Goal: Task Accomplishment & Management: Understand process/instructions

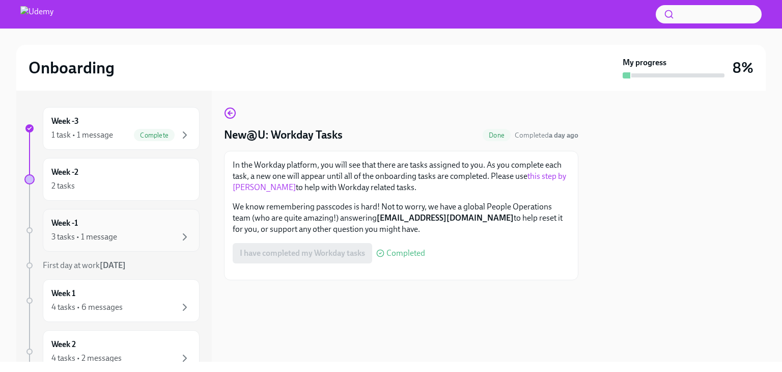
click at [113, 228] on div "Week -1 3 tasks • 1 message" at bounding box center [121, 229] width 140 height 25
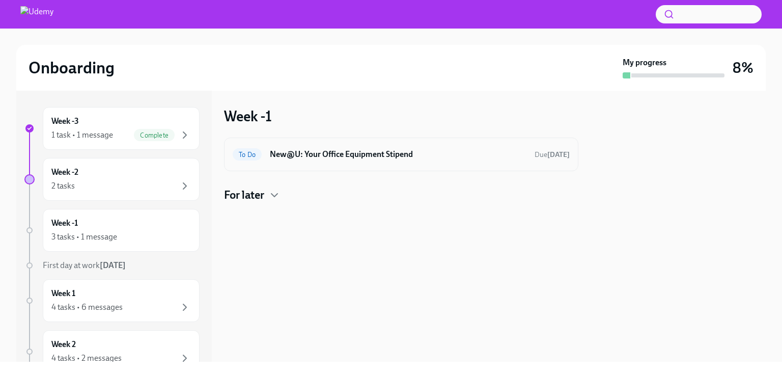
click at [326, 162] on div "To Do New@U: Your Office Equipment Stipend Due in 10 days" at bounding box center [401, 154] width 337 height 16
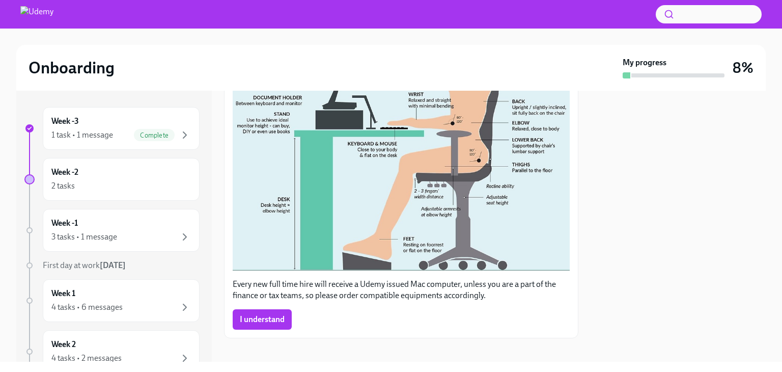
scroll to position [325, 0]
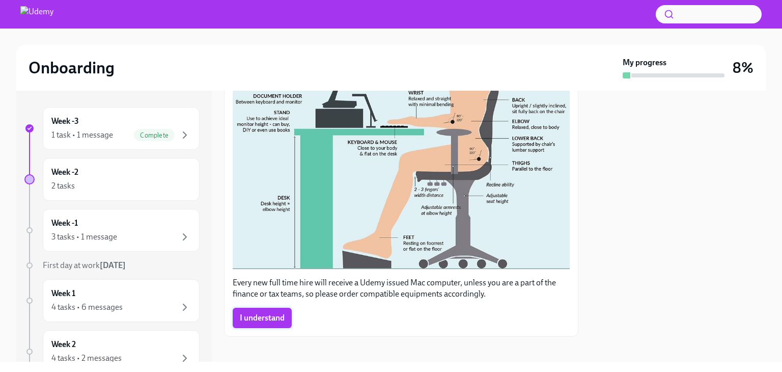
click at [265, 313] on span "I understand" at bounding box center [262, 318] width 45 height 10
